Goal: Go to known website: Access a specific website the user already knows

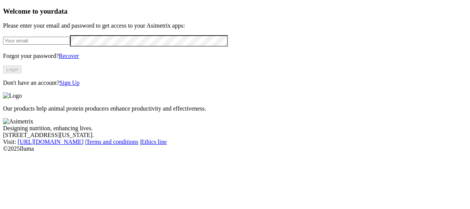
click at [52, 45] on input "email" at bounding box center [36, 41] width 67 height 8
type input "[PERSON_NAME][EMAIL_ADDRESS][PERSON_NAME][DOMAIN_NAME]"
click input "submit" at bounding box center [0, 0] width 0 height 0
